Goal: Transaction & Acquisition: Purchase product/service

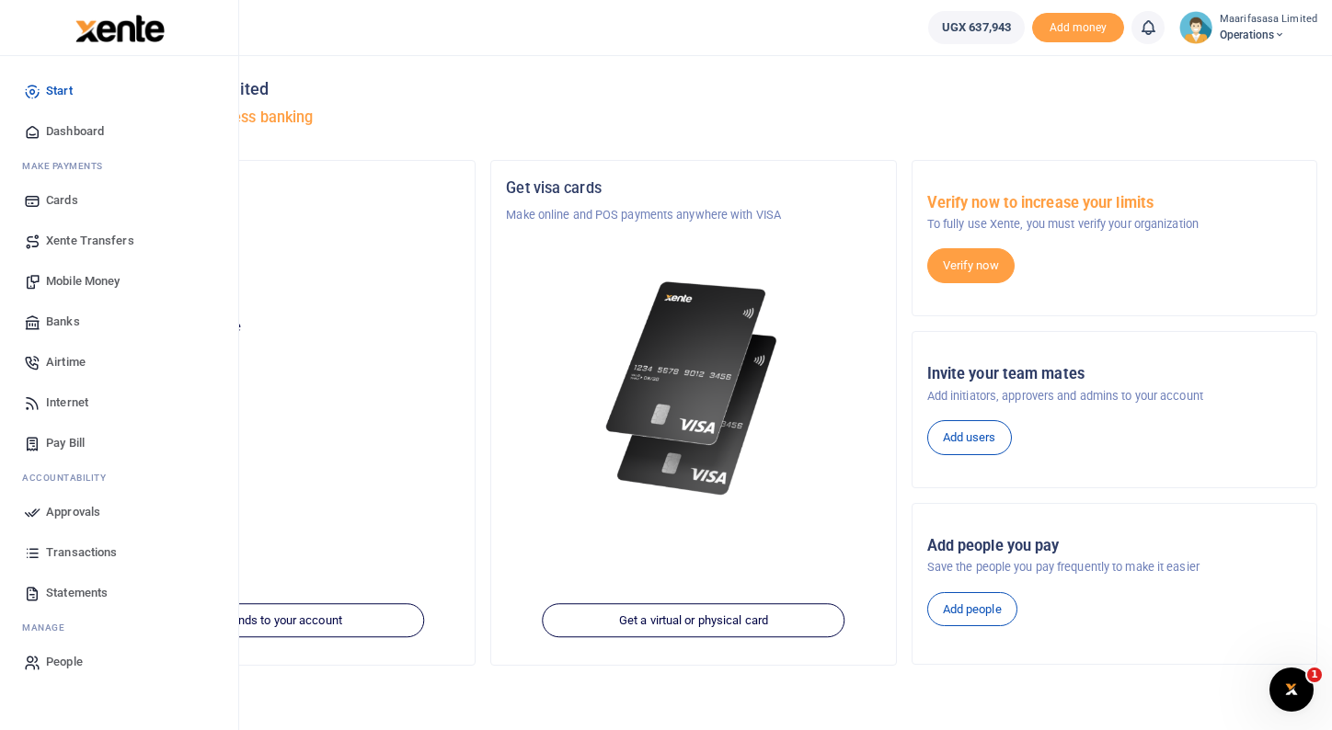
click at [88, 275] on span "Mobile Money" at bounding box center [83, 281] width 74 height 18
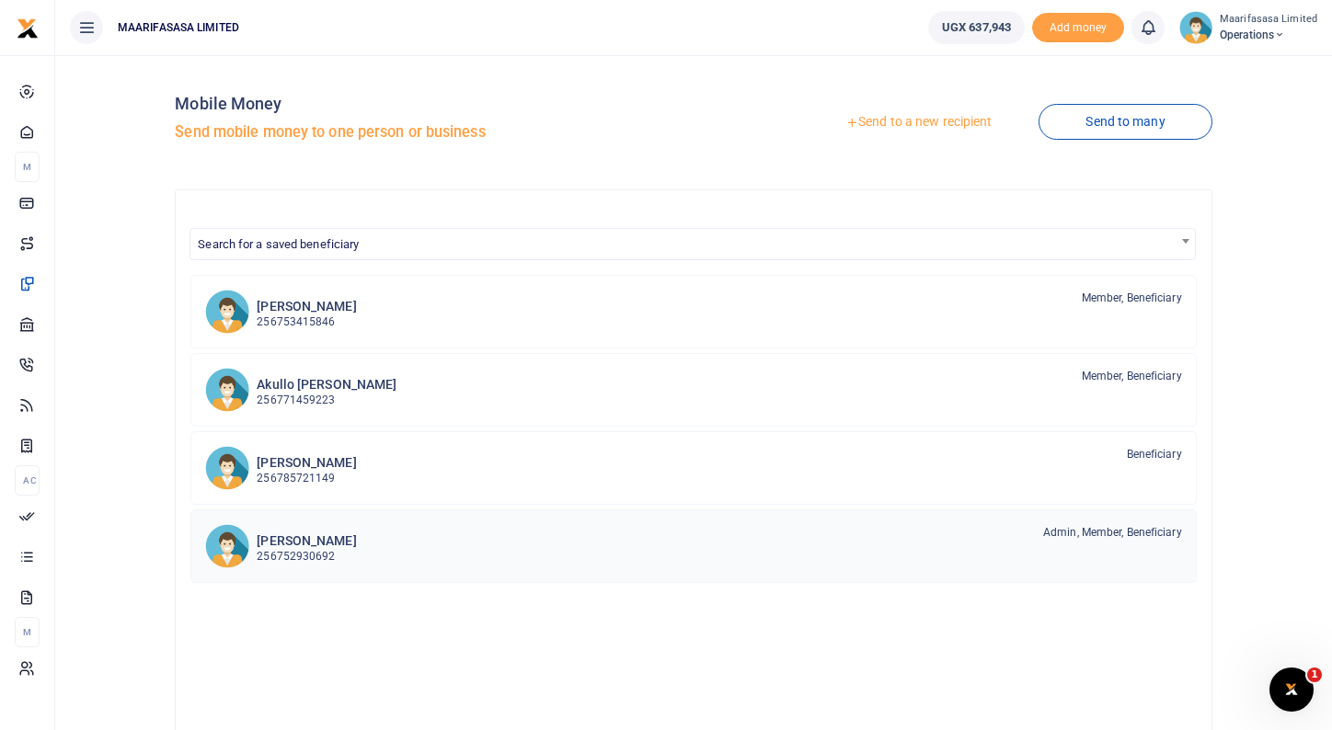
click at [297, 552] on p "256752930692" at bounding box center [306, 556] width 99 height 17
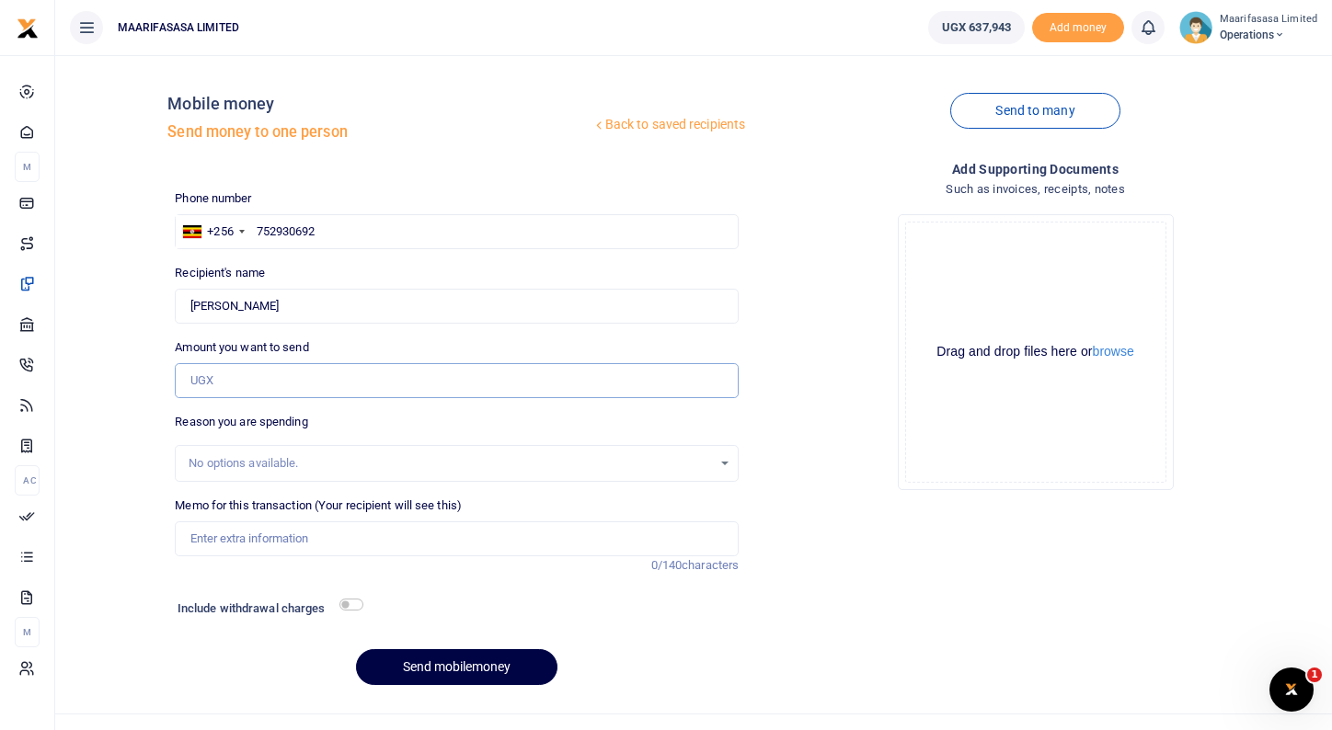
click at [283, 389] on input "Amount you want to send" at bounding box center [457, 380] width 564 height 35
type input "80,000"
click at [275, 532] on input "Memo for this transaction (Your recipient will see this)" at bounding box center [457, 539] width 564 height 35
type input "ChatGPT Subscription"
click at [463, 678] on button "Send mobilemoney" at bounding box center [456, 667] width 201 height 36
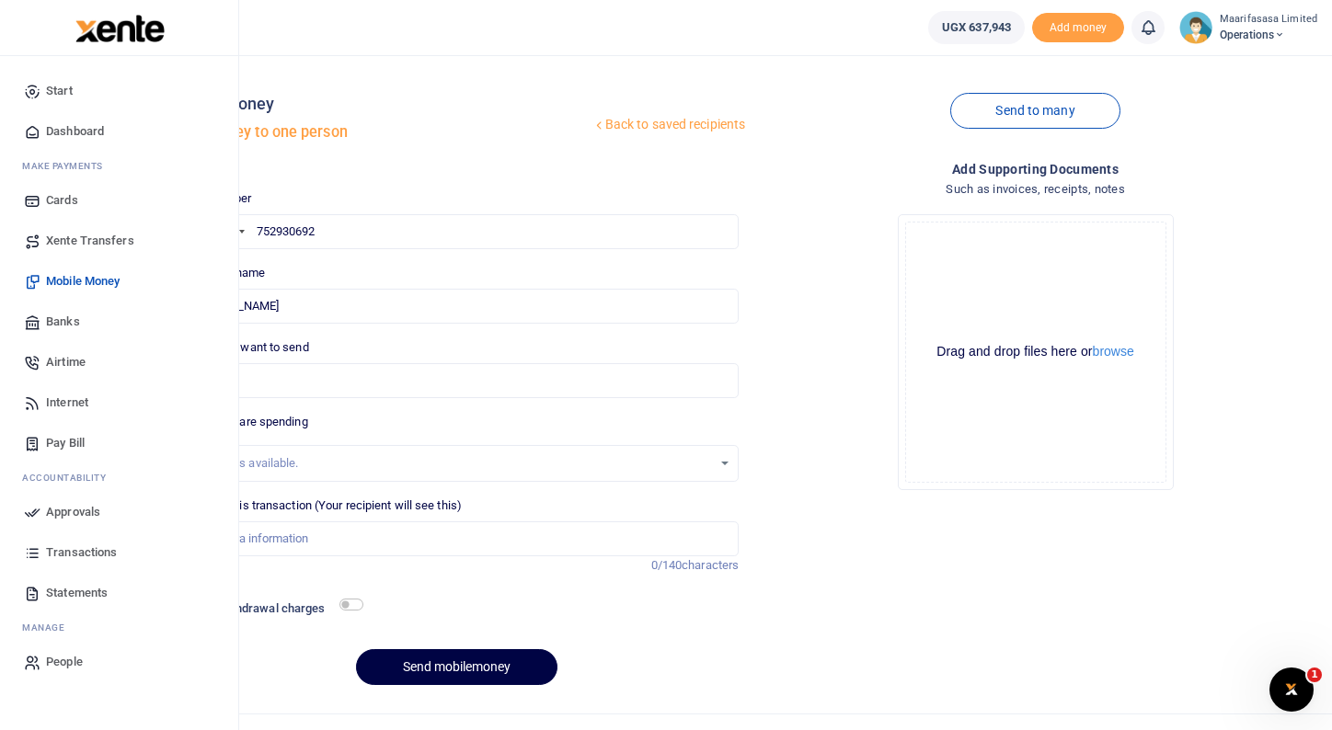
click at [81, 510] on span "Approvals" at bounding box center [73, 512] width 54 height 18
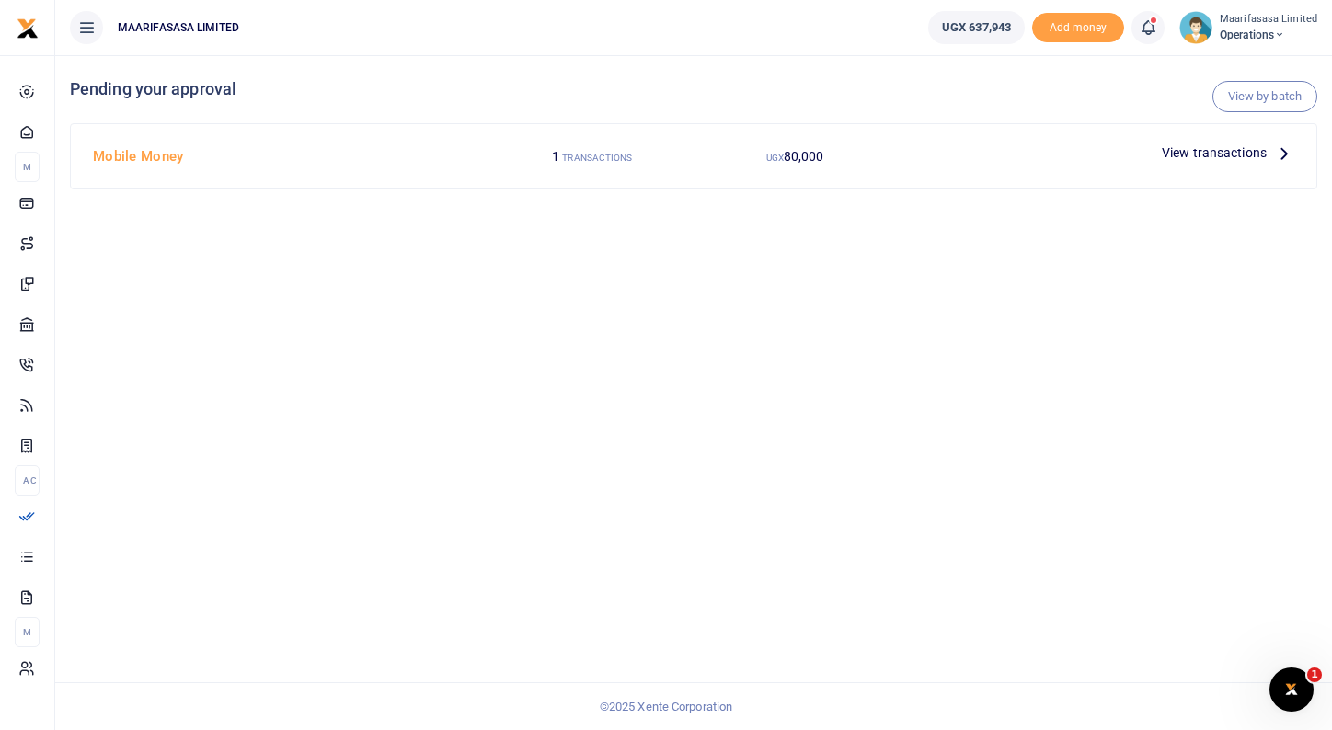
click at [1198, 153] on span "View transactions" at bounding box center [1214, 153] width 105 height 20
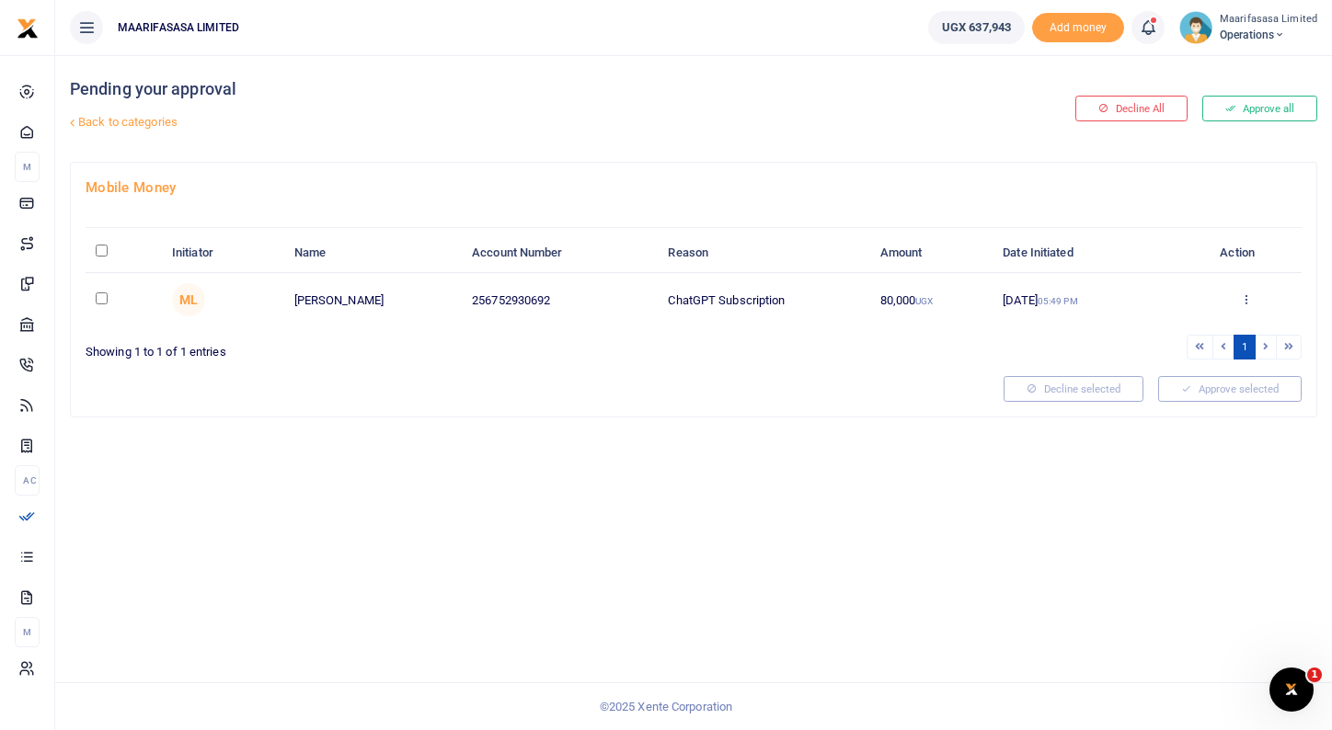
click at [107, 299] on input "checkbox" at bounding box center [102, 298] width 12 height 12
checkbox input "true"
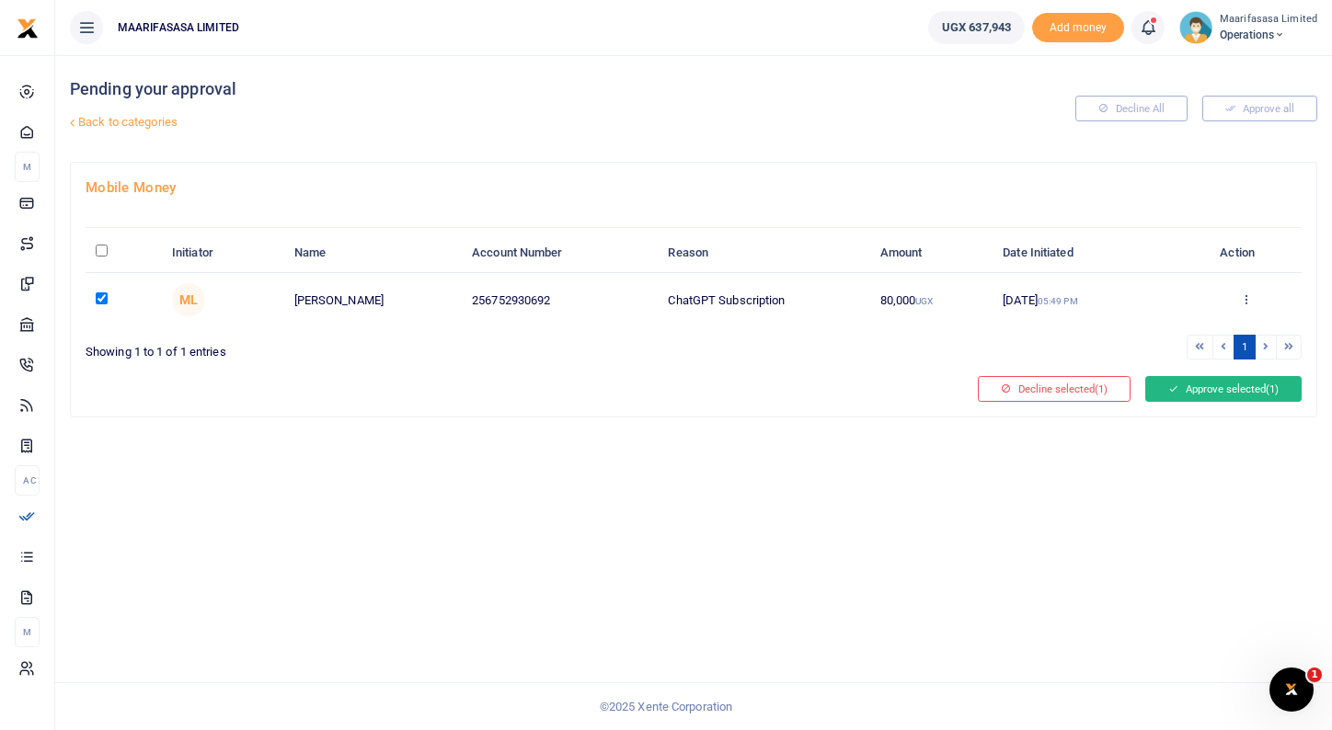
click at [1197, 394] on button "Approve selected (1)" at bounding box center [1223, 389] width 156 height 26
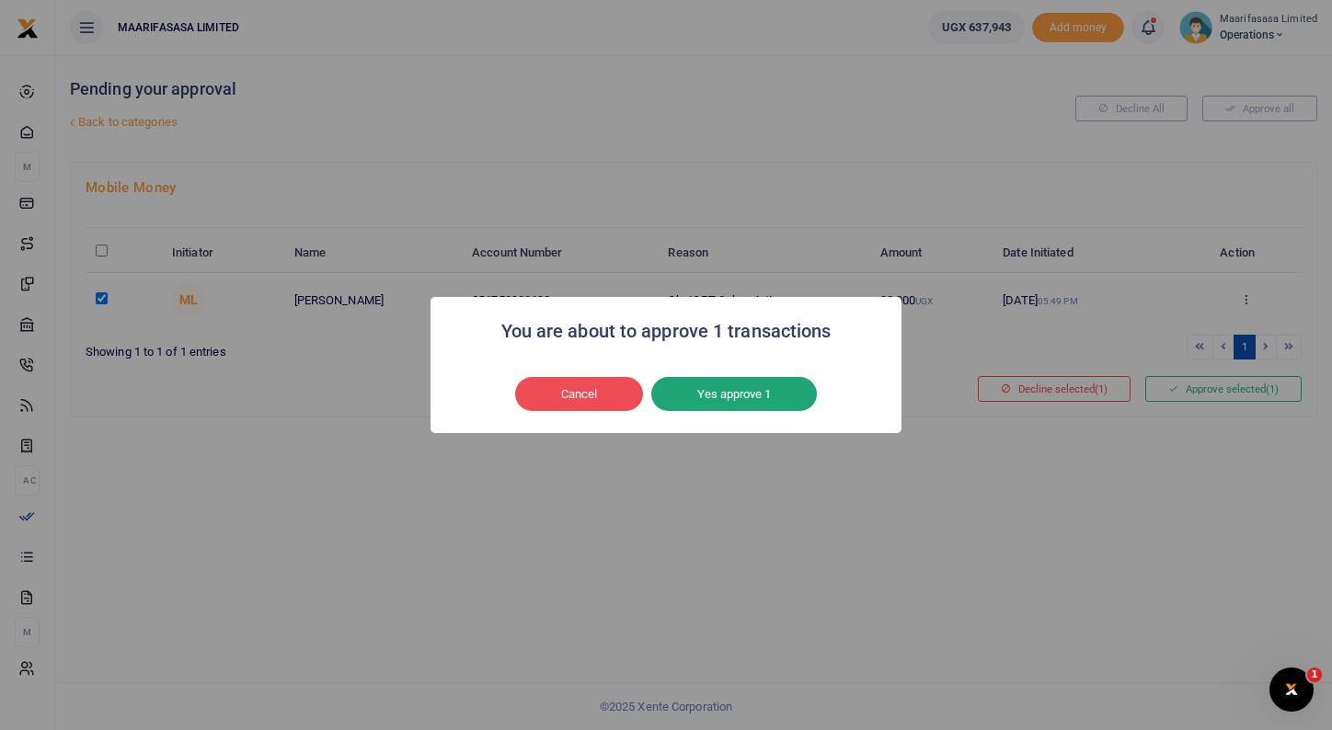
click at [795, 397] on button "Yes approve 1" at bounding box center [734, 394] width 166 height 35
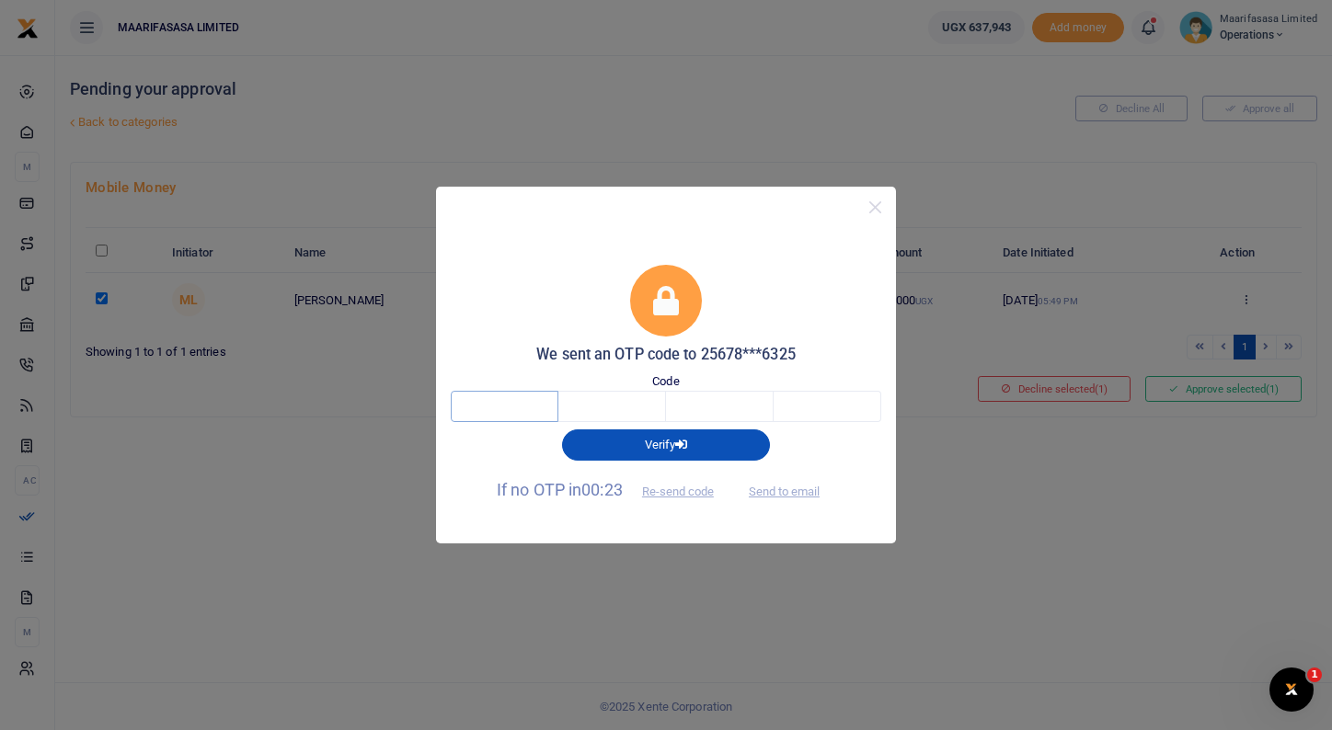
click at [529, 404] on input "text" at bounding box center [505, 406] width 108 height 31
type input "6"
type input "0"
type input "3"
type input "7"
